Goal: Information Seeking & Learning: Learn about a topic

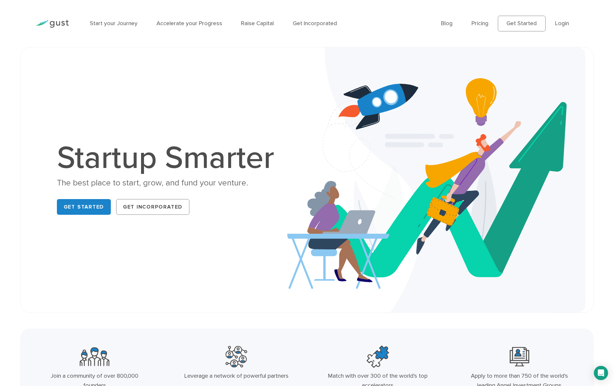
click at [437, 23] on div "Blog FAQ Pricing Get Started Login Login" at bounding box center [509, 23] width 147 height 35
click at [441, 22] on link "Blog" at bounding box center [447, 23] width 12 height 7
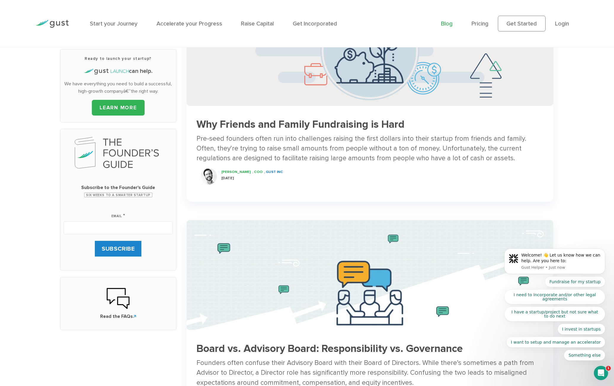
scroll to position [128, 0]
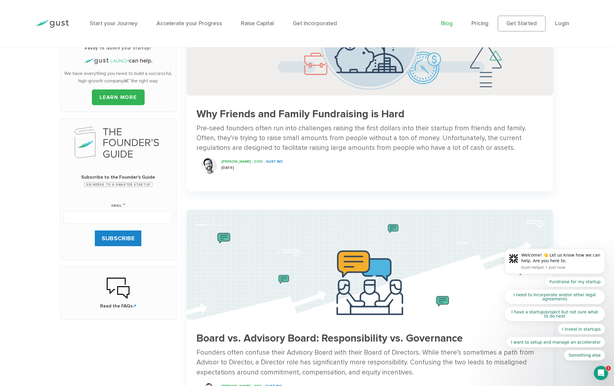
click at [142, 215] on input "Email *" at bounding box center [118, 217] width 109 height 13
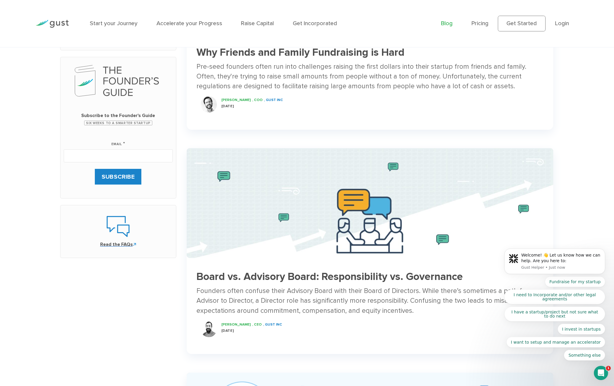
click at [135, 236] on link "Read the FAQs" at bounding box center [118, 231] width 103 height 33
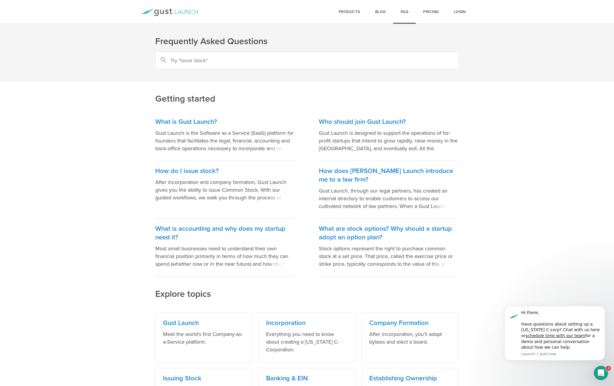
click at [103, 200] on main "Getting started What is Gust Launch? Gust Launch is the Software as a Service (…" at bounding box center [307, 337] width 614 height 569
